Goal: Transaction & Acquisition: Book appointment/travel/reservation

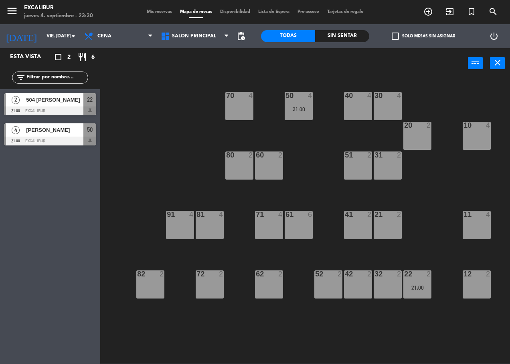
click at [346, 217] on div "41" at bounding box center [345, 214] width 0 height 7
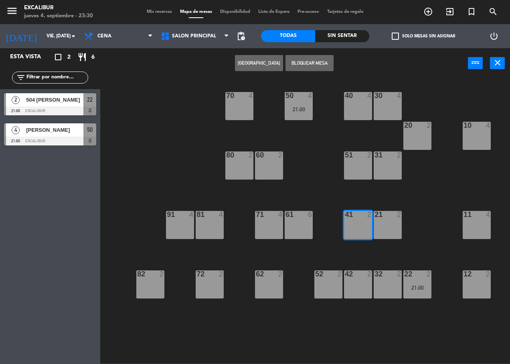
click at [249, 65] on button "[GEOGRAPHIC_DATA]" at bounding box center [259, 63] width 48 height 16
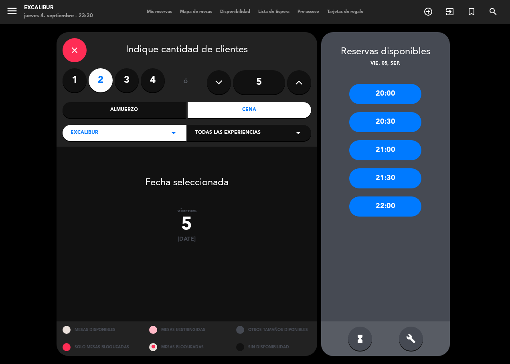
click at [390, 122] on div "20:30" at bounding box center [386, 122] width 72 height 20
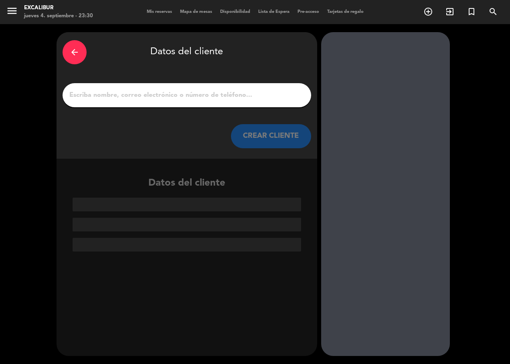
click at [231, 97] on input "1" at bounding box center [187, 94] width 237 height 11
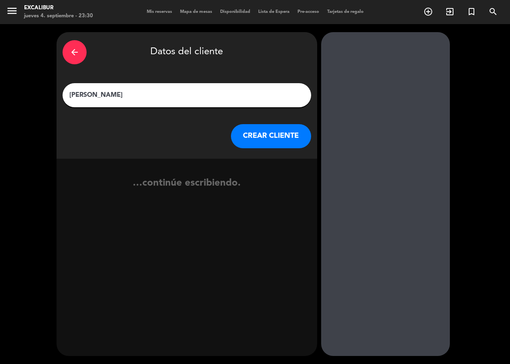
type input "[PERSON_NAME]"
click at [258, 124] on button "CREAR CLIENTE" at bounding box center [271, 136] width 80 height 24
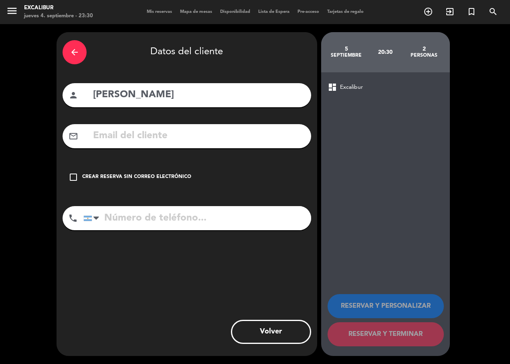
click at [170, 171] on div "check_box_outline_blank Crear reserva sin correo electrónico" at bounding box center [187, 177] width 249 height 24
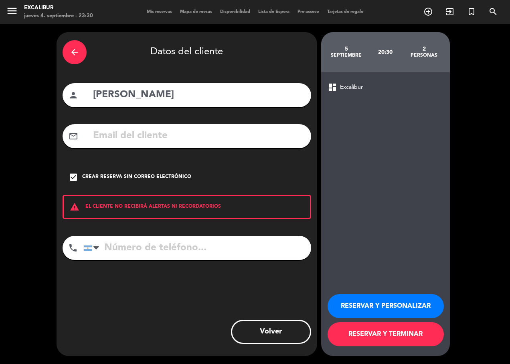
drag, startPoint x: 381, startPoint y: 333, endPoint x: 436, endPoint y: 281, distance: 75.5
click at [381, 333] on button "RESERVAR Y TERMINAR" at bounding box center [386, 334] width 116 height 24
